Goal: Information Seeking & Learning: Learn about a topic

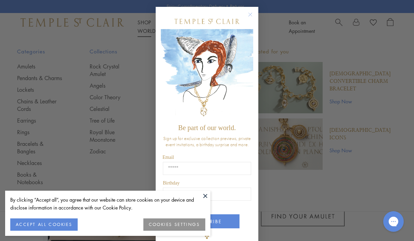
click at [248, 18] on icon "Close dialog" at bounding box center [250, 14] width 9 height 9
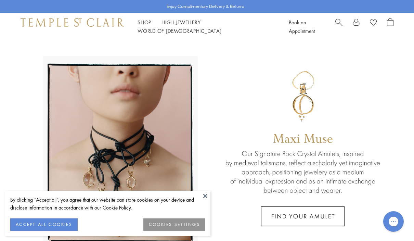
click at [71, 228] on button "ACCEPT ALL COOKIES" at bounding box center [43, 224] width 67 height 12
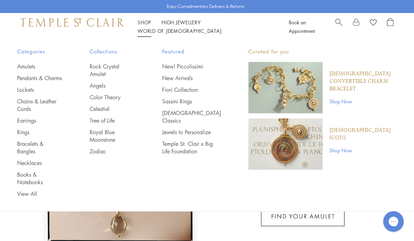
click at [110, 128] on link "Royal Blue Moonstone" at bounding box center [112, 135] width 45 height 15
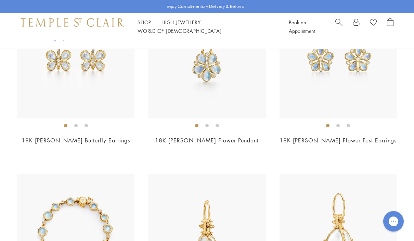
scroll to position [920, 0]
click at [348, 137] on link "18K [PERSON_NAME] Flower Post Earrings" at bounding box center [338, 141] width 117 height 8
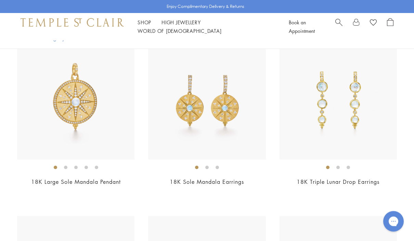
scroll to position [2982, 0]
click at [345, 178] on link "18K Triple Lunar Drop Earrings" at bounding box center [338, 182] width 83 height 8
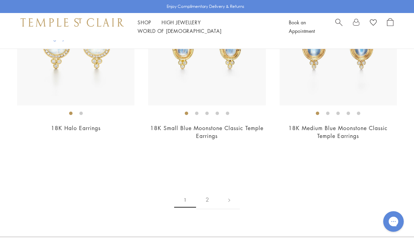
scroll to position [3210, 0]
click at [211, 191] on link "2" at bounding box center [207, 200] width 23 height 19
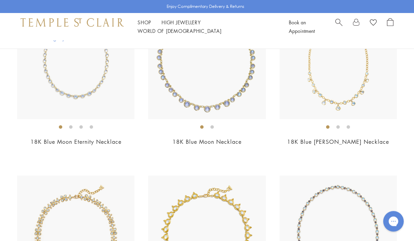
scroll to position [388, 0]
click at [227, 143] on link "18K Blue Moon Necklace" at bounding box center [207, 142] width 69 height 8
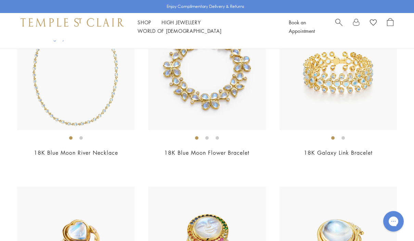
scroll to position [899, 0]
click at [228, 150] on link "18K Blue Moon Flower Bracelet" at bounding box center [206, 153] width 85 height 8
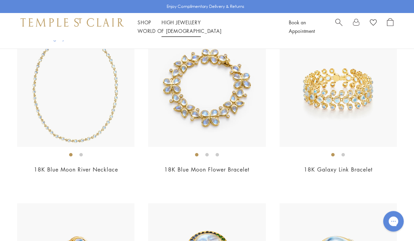
scroll to position [883, 0]
click at [184, 26] on link "High Jewellery High Jewellery" at bounding box center [181, 22] width 39 height 7
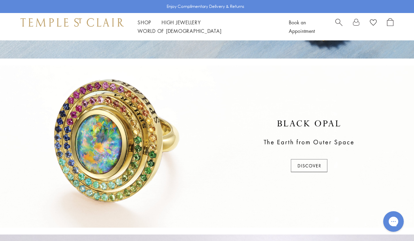
scroll to position [149, 0]
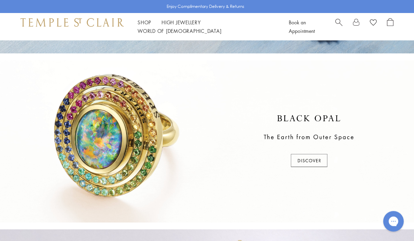
click at [318, 161] on div at bounding box center [207, 142] width 414 height 162
